Goal: Obtain resource: Download file/media

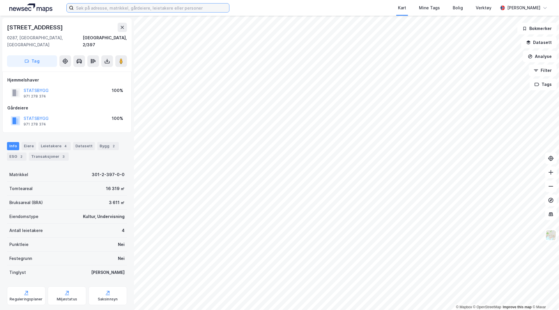
click at [99, 8] on input at bounding box center [152, 7] width 156 height 9
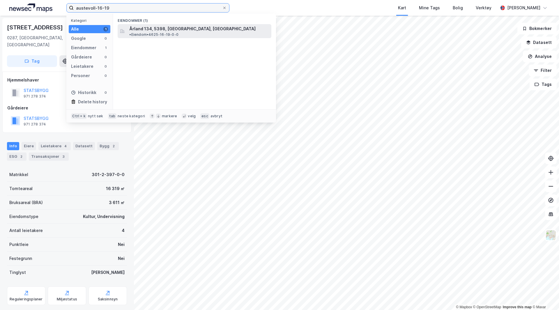
type input "austevoll-16-19"
click at [183, 27] on span "Årland 134, 5398, [GEOGRAPHIC_DATA], [GEOGRAPHIC_DATA]" at bounding box center [192, 28] width 126 height 7
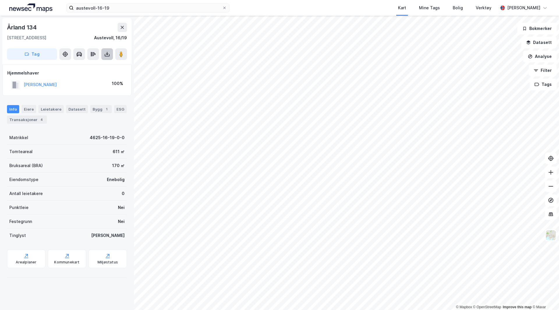
click at [106, 52] on icon at bounding box center [107, 54] width 6 height 6
click at [89, 65] on div "Last ned grunnbok" at bounding box center [78, 65] width 34 height 5
